Goal: Find contact information: Find contact information

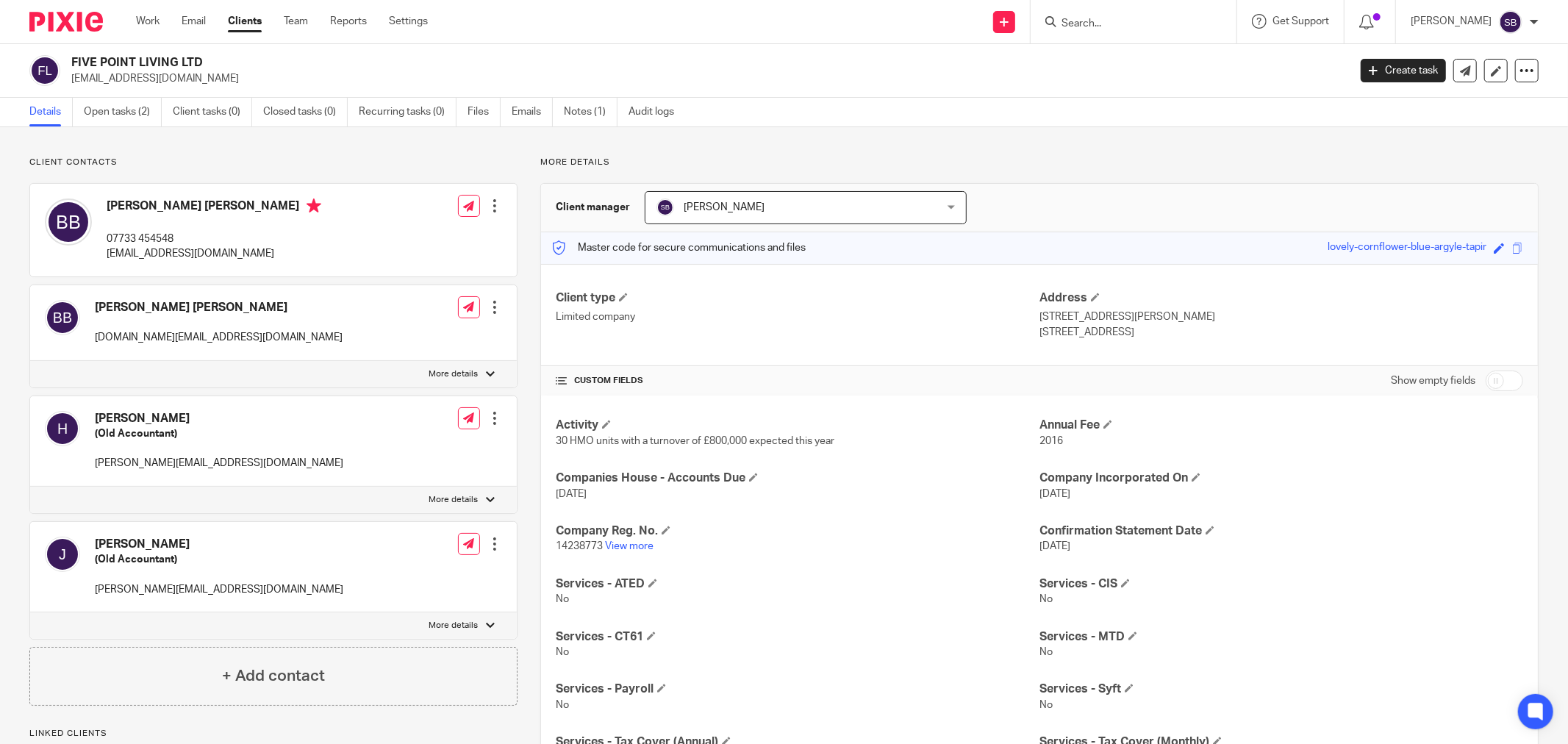
click at [1128, 25] on input "Search" at bounding box center [1126, 24] width 132 height 13
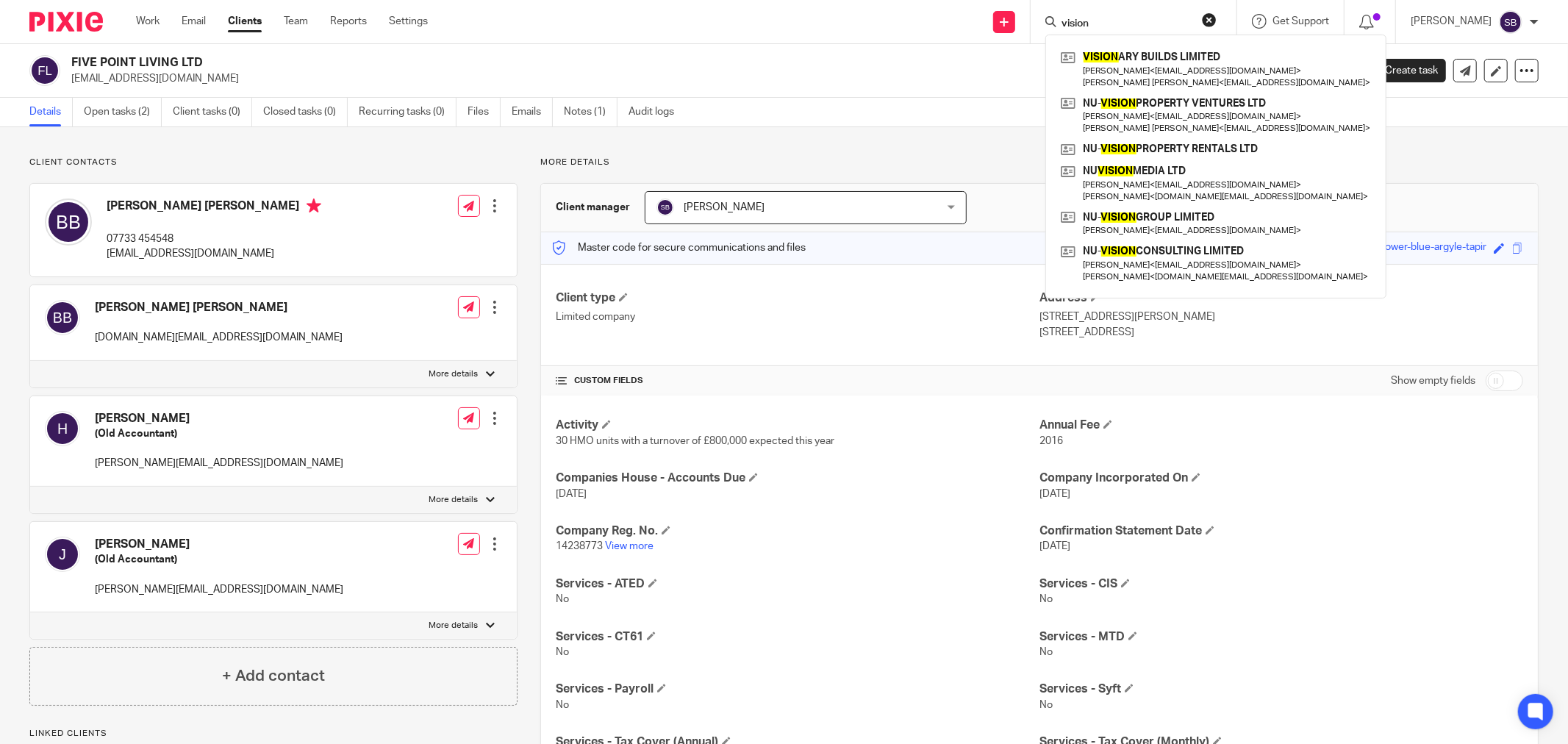
type input "vision"
click at [1160, 151] on link at bounding box center [1216, 149] width 318 height 22
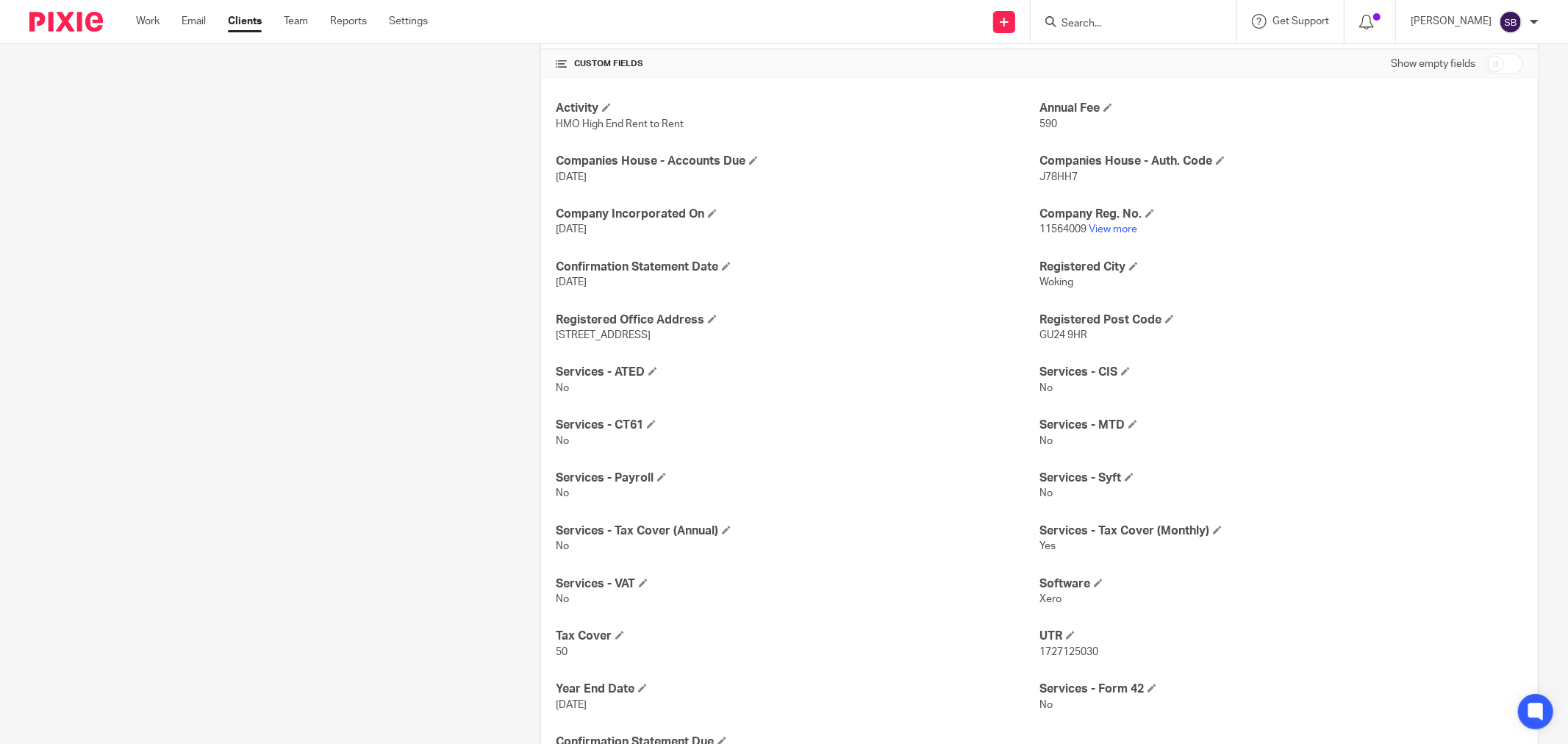
scroll to position [327, 0]
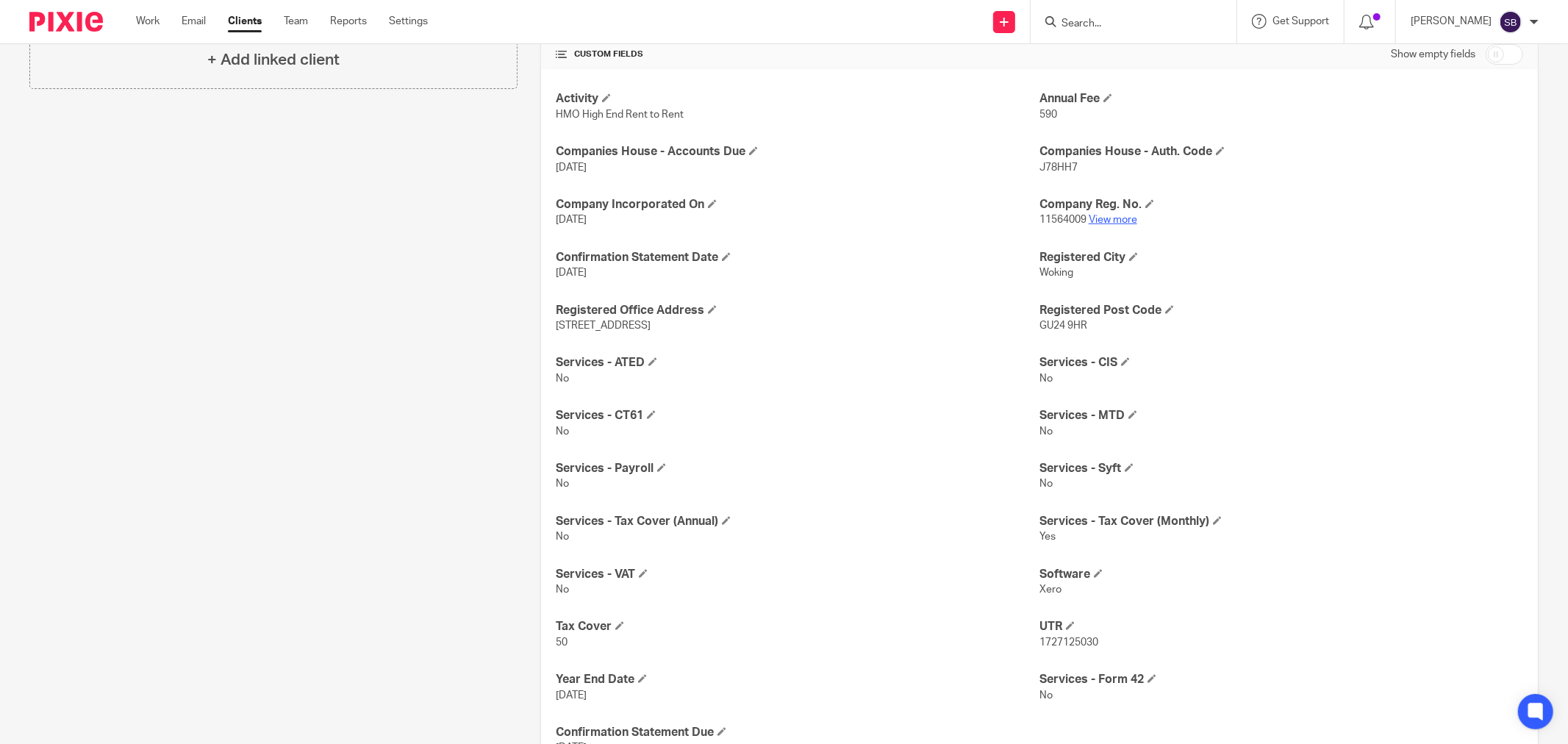
click at [1108, 216] on link "View more" at bounding box center [1112, 220] width 48 height 11
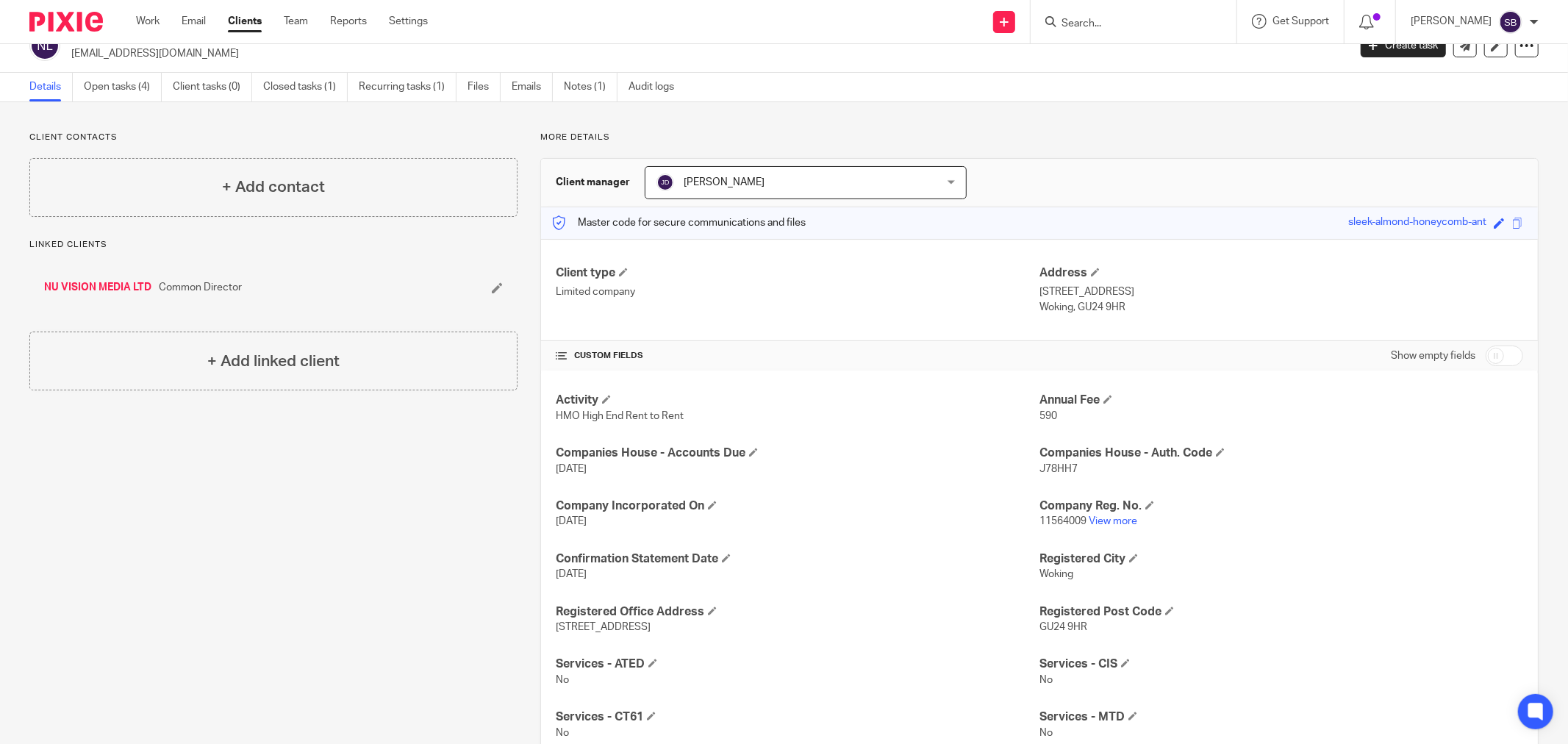
scroll to position [0, 0]
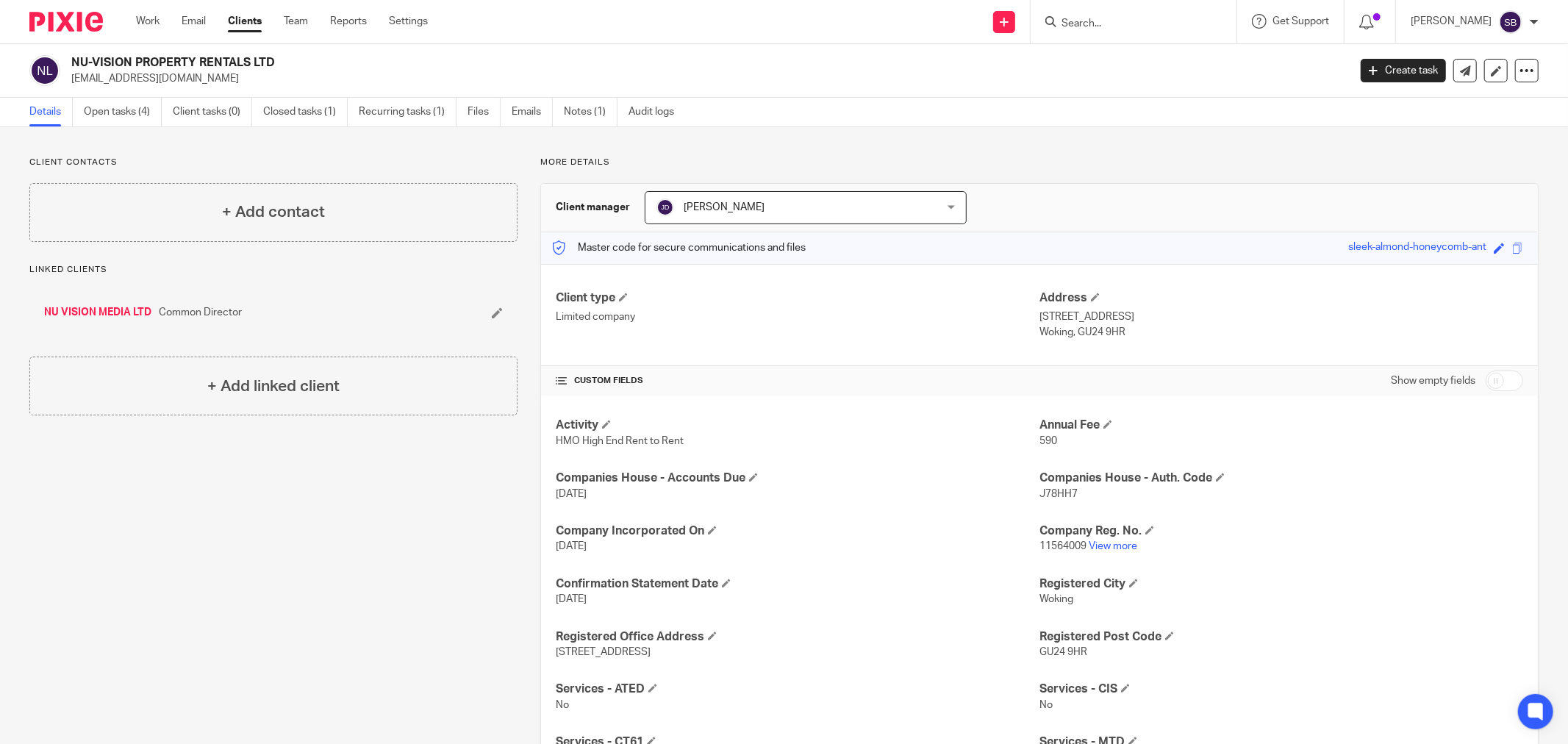
click at [117, 312] on link "NU VISION MEDIA LTD" at bounding box center [97, 312] width 108 height 15
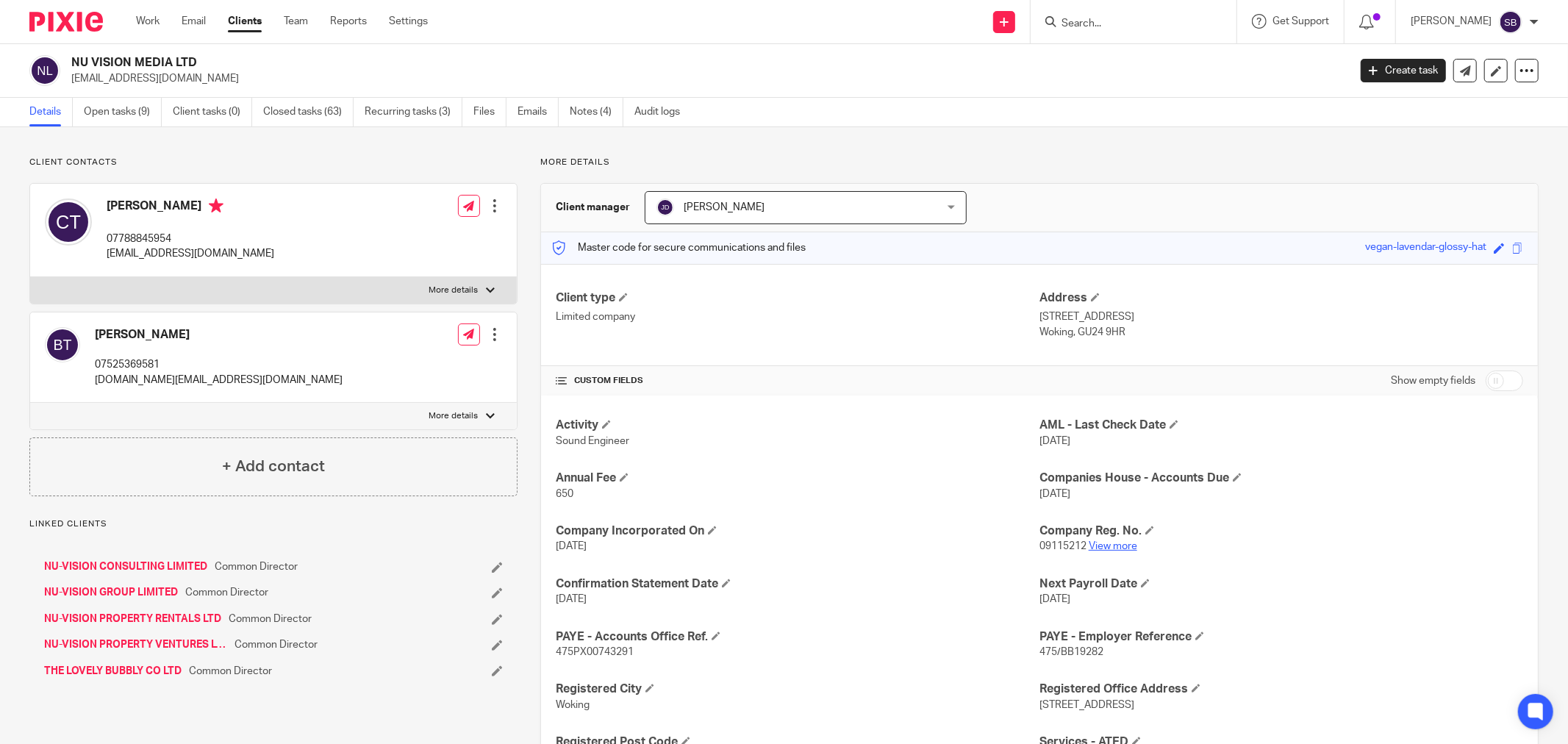
click at [1112, 551] on link "View more" at bounding box center [1112, 547] width 48 height 11
click at [127, 568] on link "NU-VISION CONSULTING LIMITED" at bounding box center [125, 567] width 163 height 15
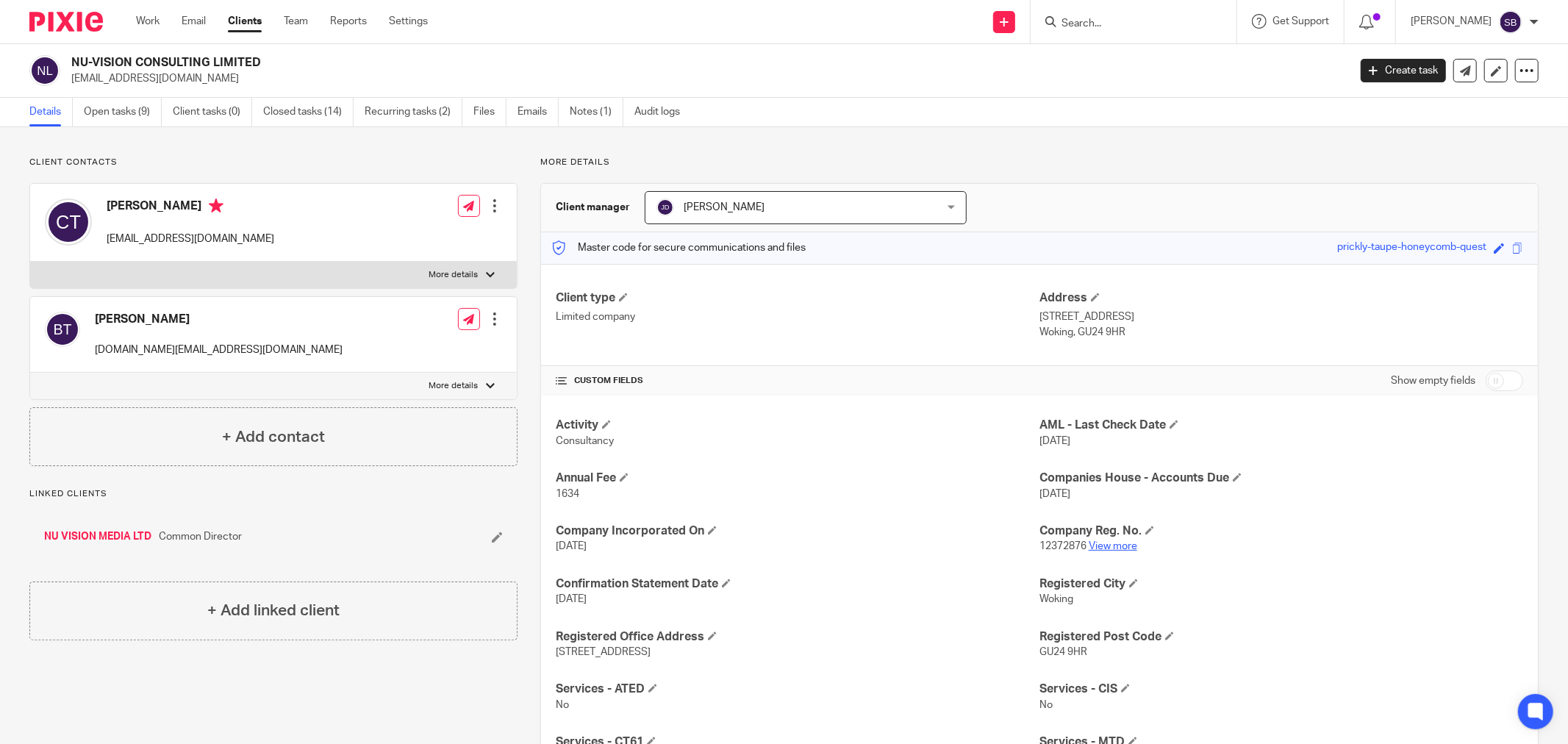
click at [1101, 548] on link "View more" at bounding box center [1112, 547] width 48 height 11
drag, startPoint x: 102, startPoint y: 236, endPoint x: 213, endPoint y: 236, distance: 111.0
click at [213, 236] on div "Charlie Taggart info@nvprentals.com" at bounding box center [159, 222] width 230 height 62
copy p "[EMAIL_ADDRESS][DOMAIN_NAME]"
click at [119, 535] on link "NU VISION MEDIA LTD" at bounding box center [97, 536] width 108 height 15
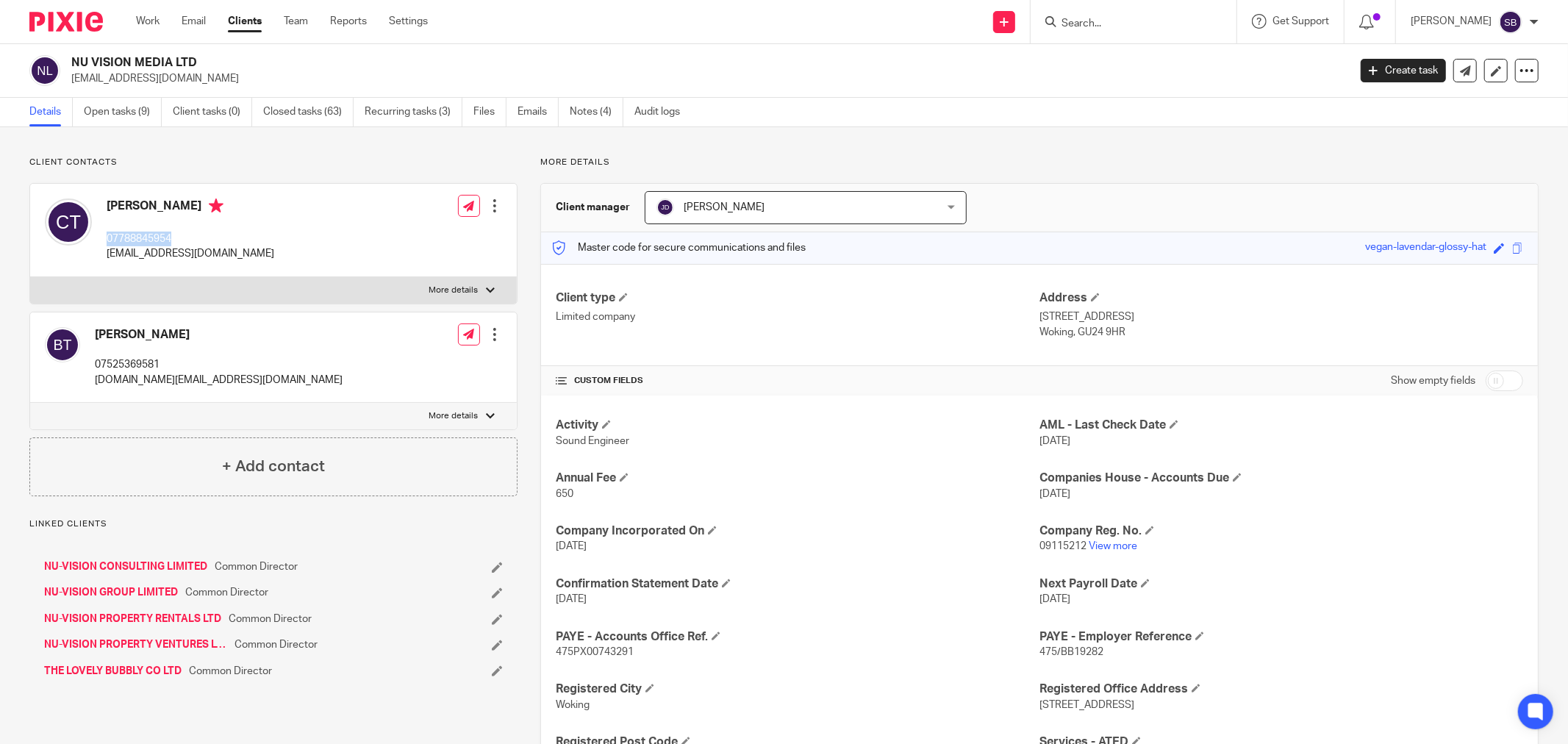
drag, startPoint x: 108, startPoint y: 238, endPoint x: 176, endPoint y: 239, distance: 68.0
click at [176, 239] on p "07788845954" at bounding box center [190, 238] width 167 height 15
copy p "07788845954"
